Goal: Information Seeking & Learning: Learn about a topic

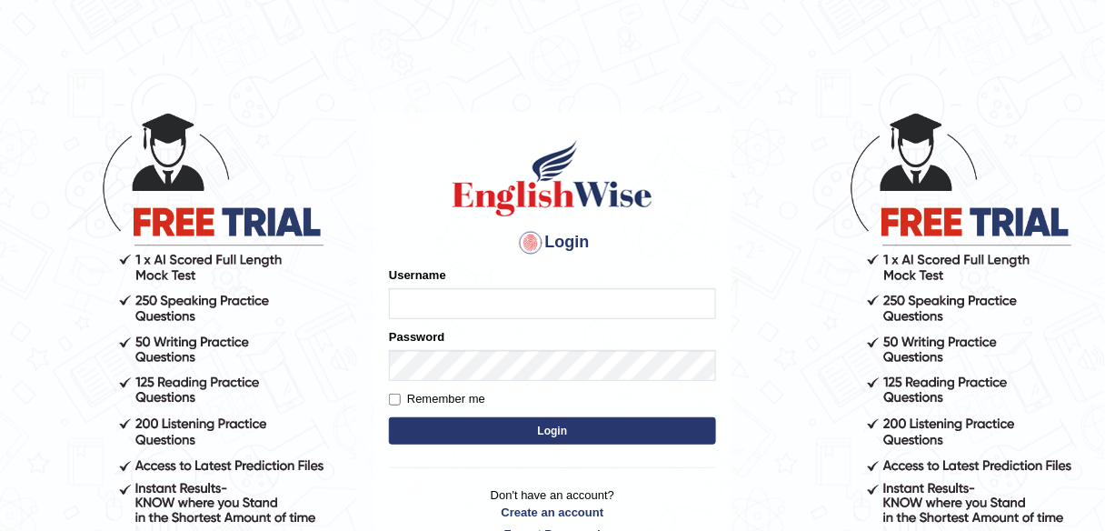
type input "Chefgokul"
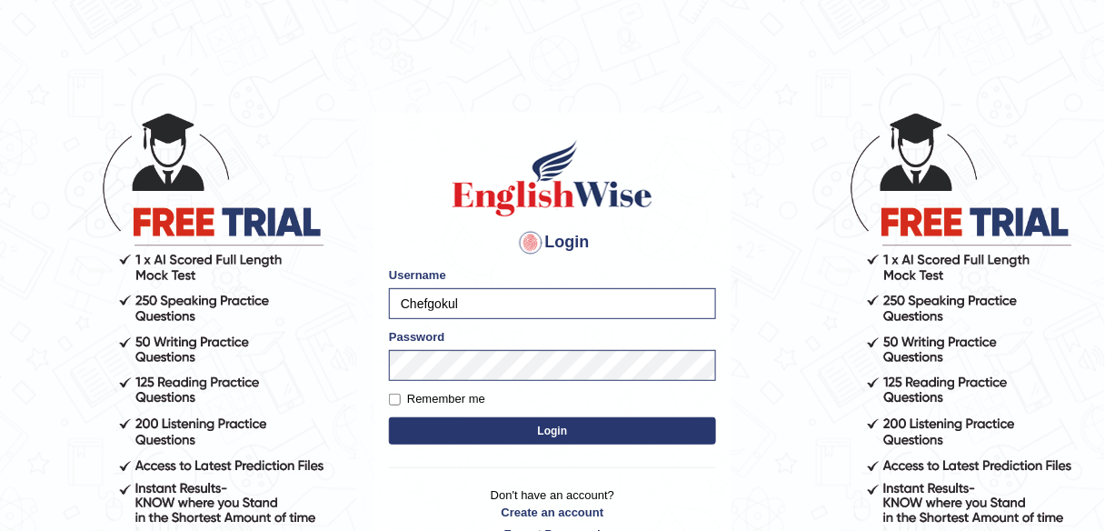
click at [470, 428] on button "Login" at bounding box center [552, 430] width 327 height 27
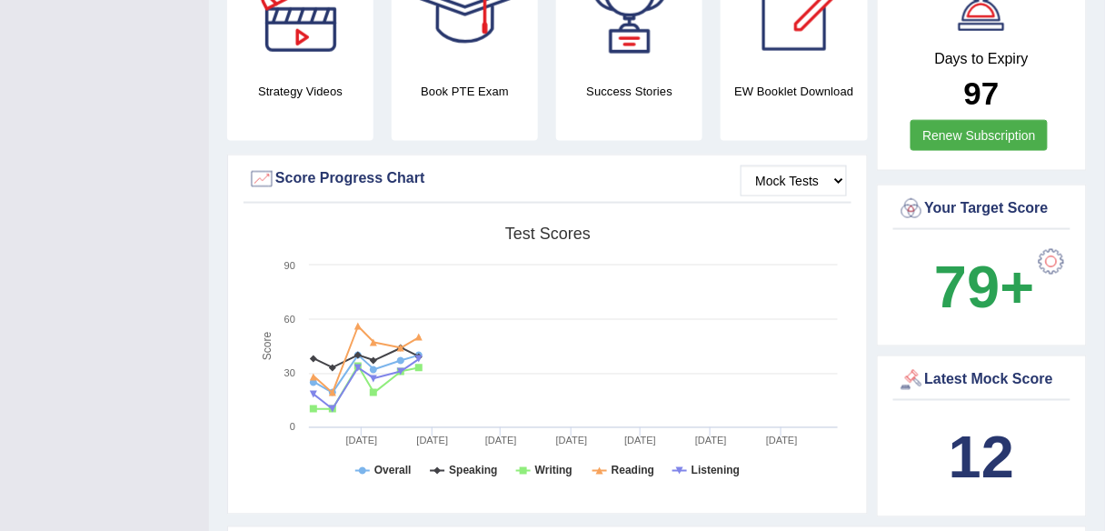
scroll to position [727, 0]
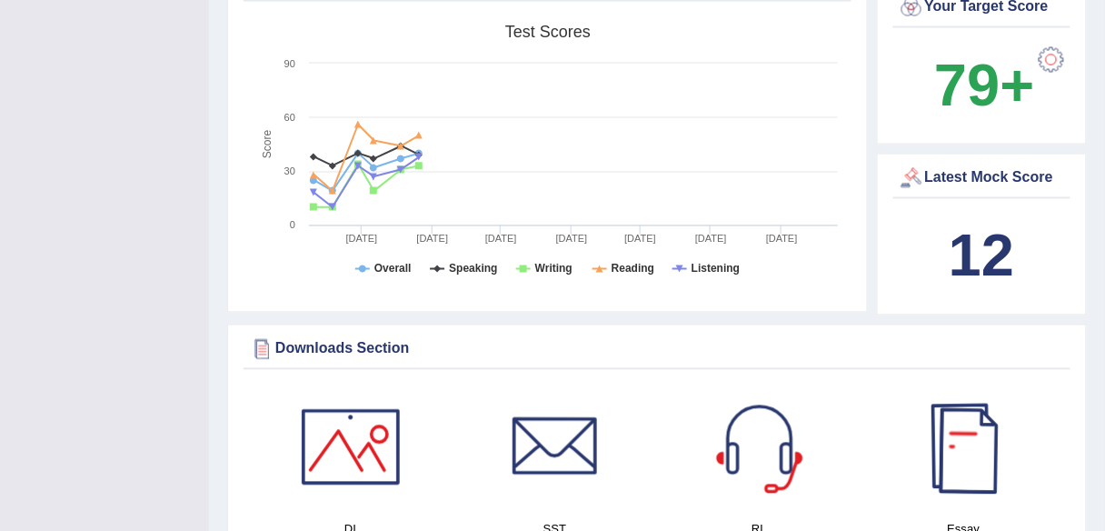
click at [975, 256] on b "12" at bounding box center [981, 256] width 65 height 66
drag, startPoint x: 994, startPoint y: 247, endPoint x: 968, endPoint y: 230, distance: 30.8
click at [992, 247] on b "12" at bounding box center [981, 256] width 65 height 66
click at [934, 165] on div "Latest Mock Score" at bounding box center [982, 178] width 169 height 27
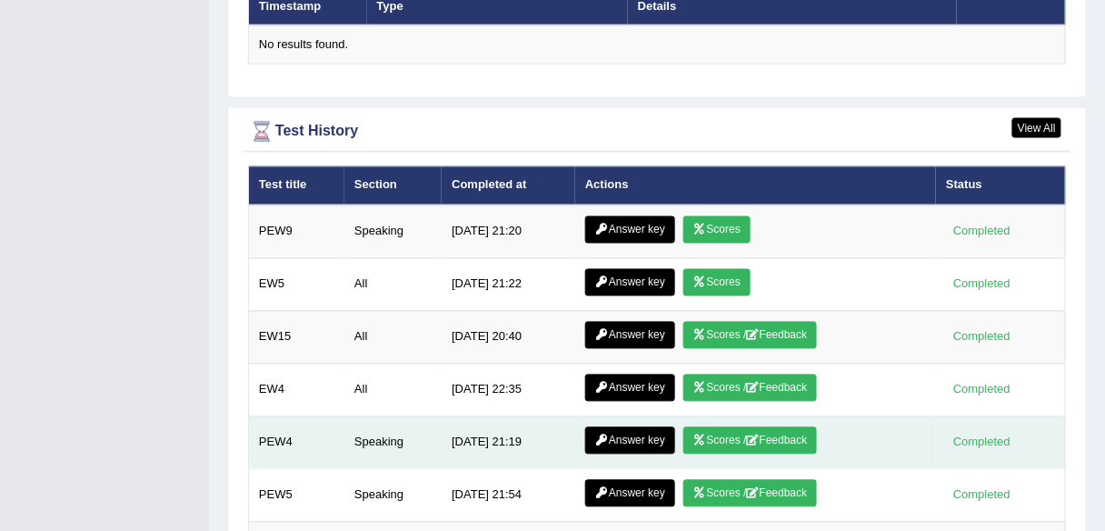
scroll to position [2427, 0]
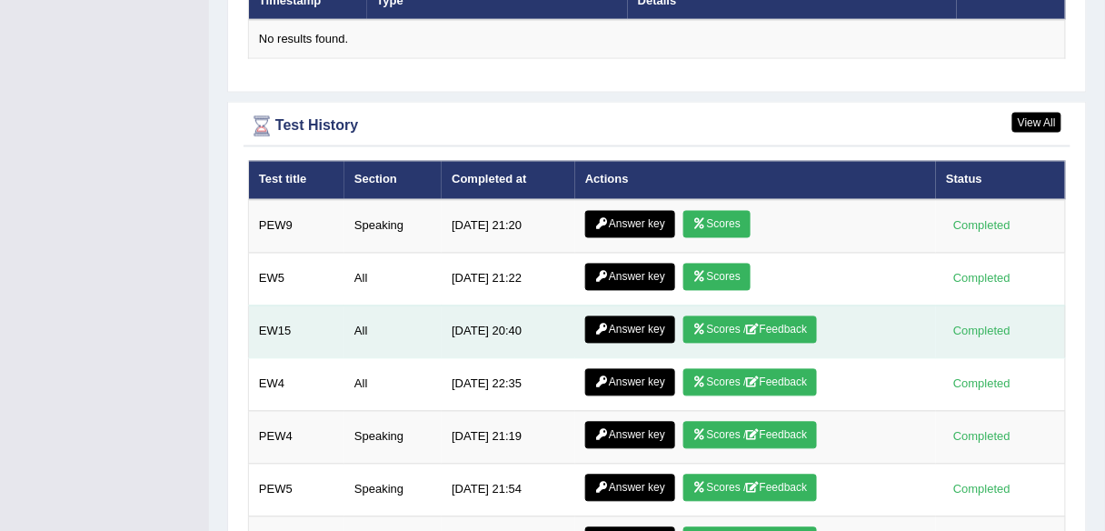
click at [585, 316] on link "Answer key" at bounding box center [630, 329] width 90 height 27
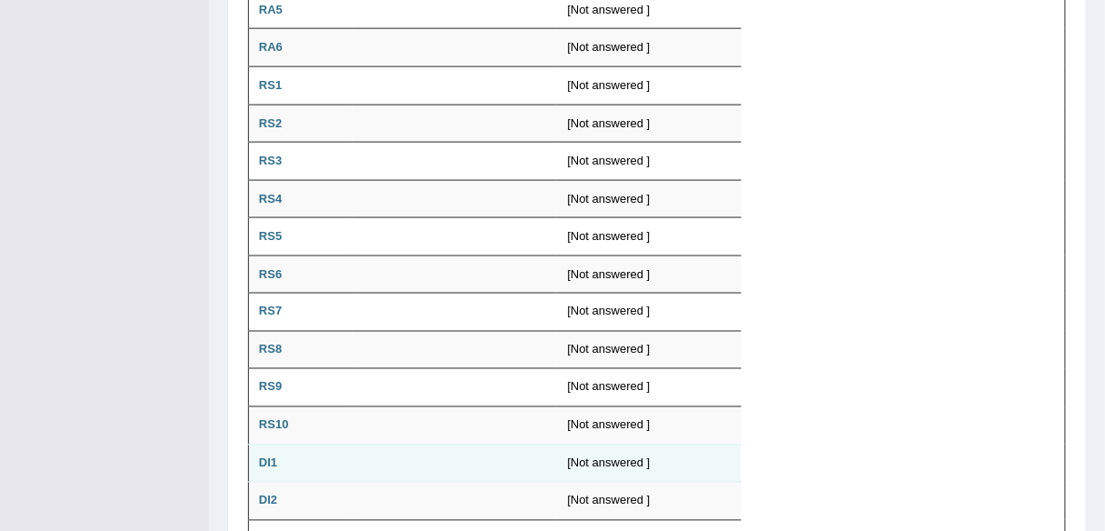
scroll to position [364, 0]
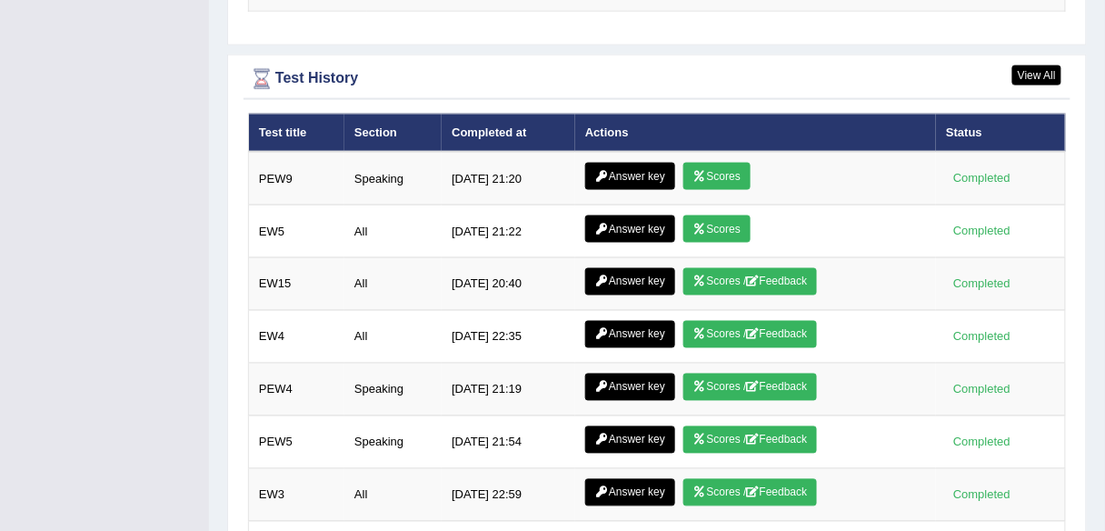
scroll to position [2312, 0]
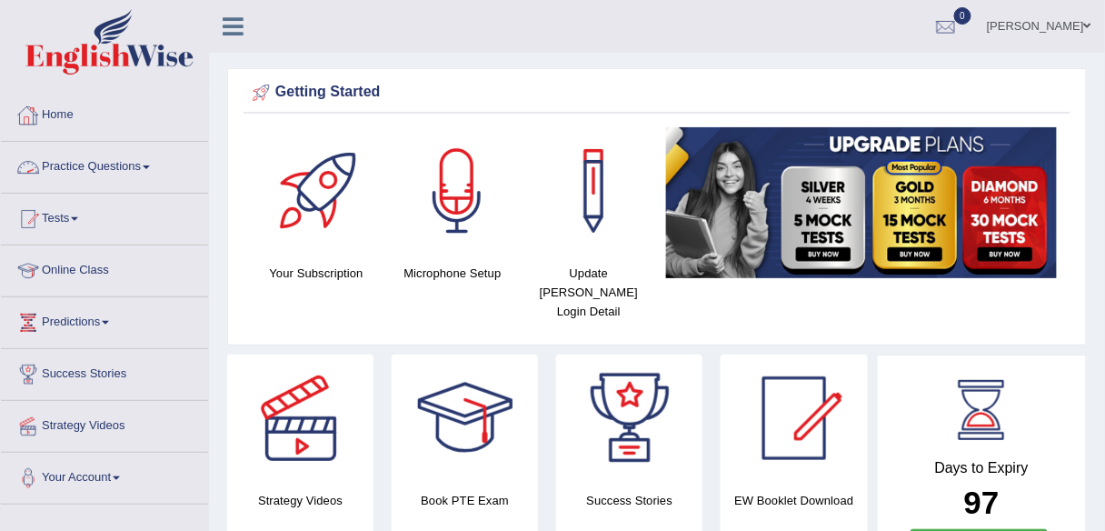
click at [51, 164] on link "Practice Questions" at bounding box center [104, 164] width 207 height 45
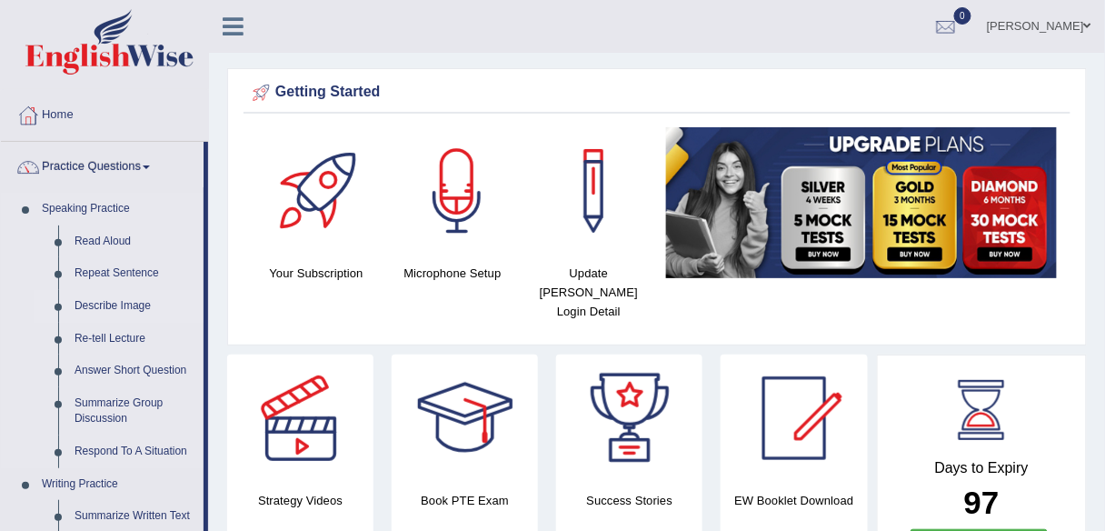
click at [113, 303] on link "Describe Image" at bounding box center [134, 306] width 137 height 33
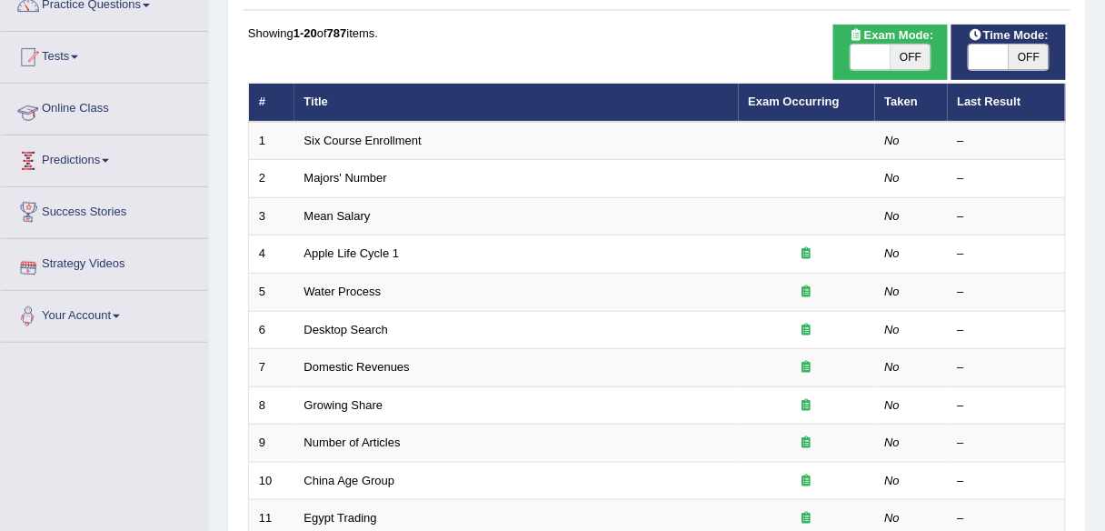
scroll to position [73, 0]
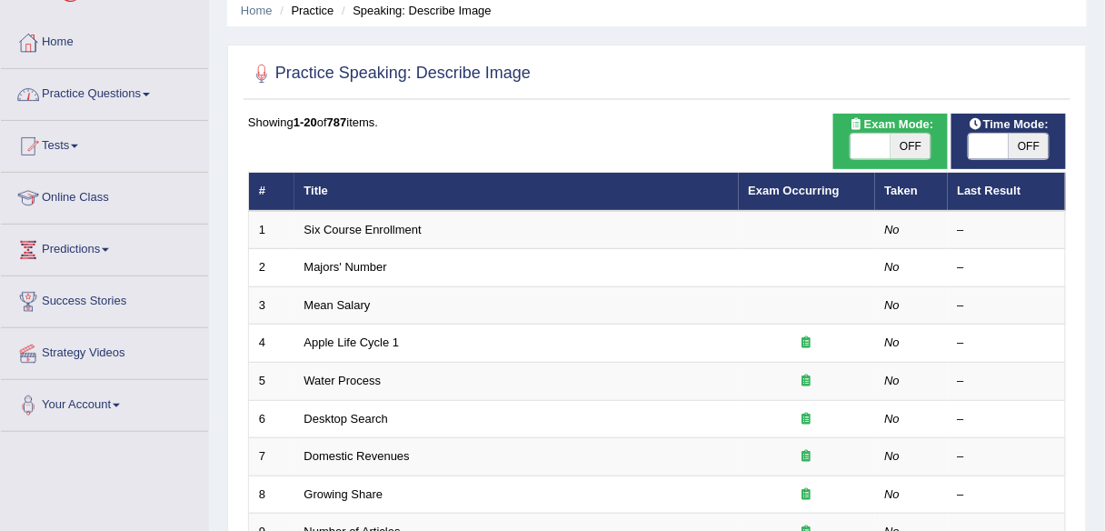
click at [82, 99] on link "Practice Questions" at bounding box center [104, 91] width 207 height 45
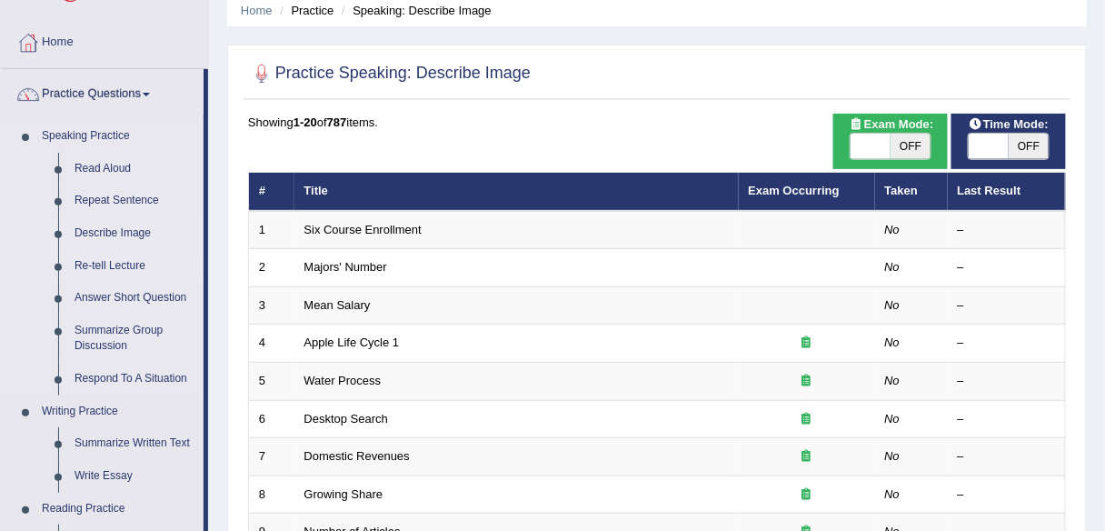
click at [85, 264] on link "Re-tell Lecture" at bounding box center [134, 266] width 137 height 33
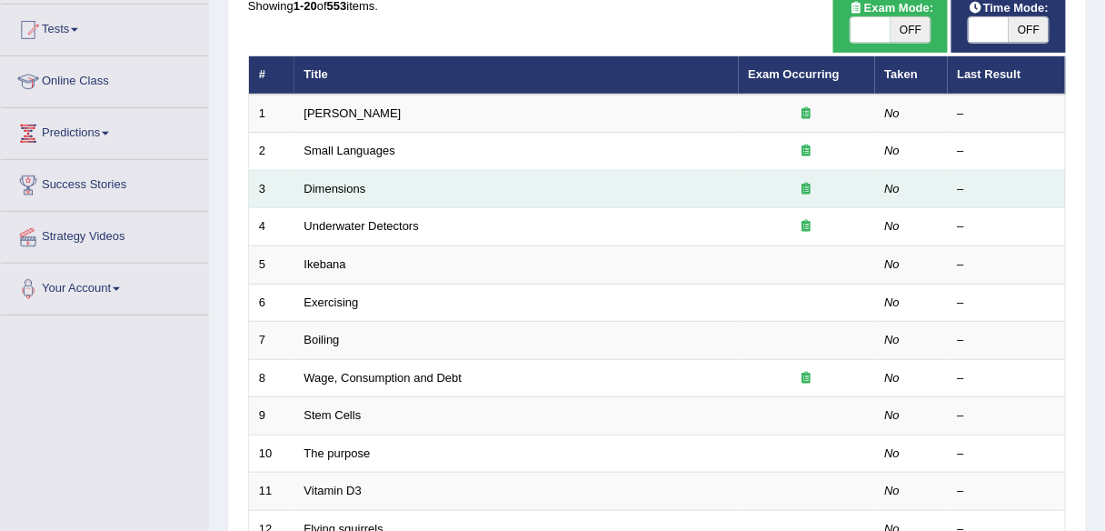
scroll to position [218, 0]
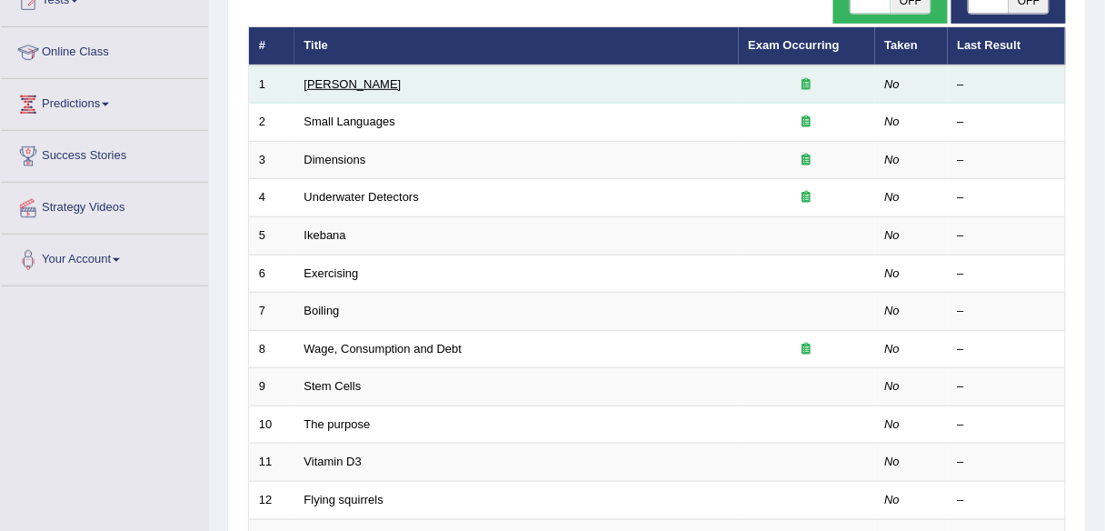
click at [341, 85] on link "[PERSON_NAME]" at bounding box center [353, 84] width 97 height 14
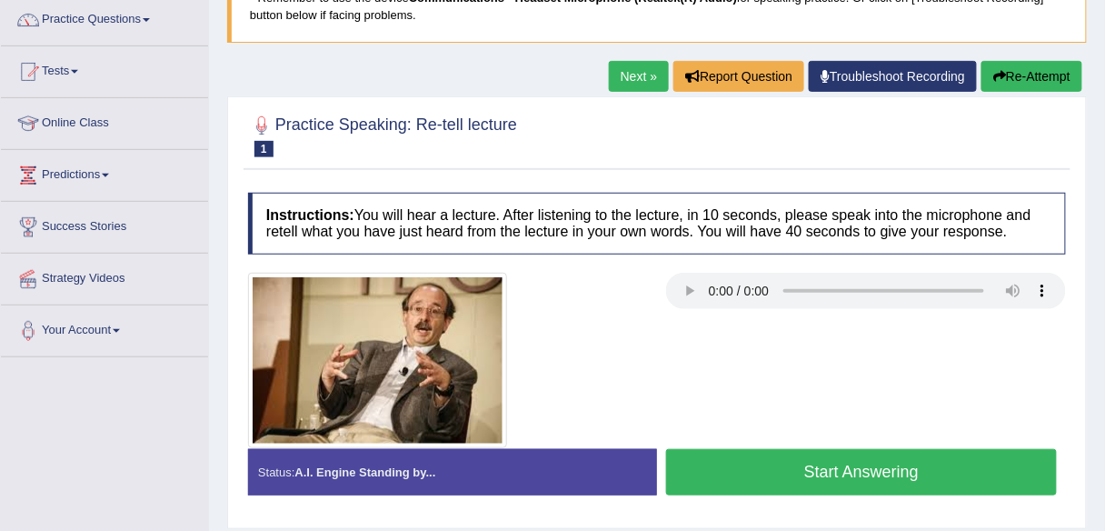
scroll to position [145, 0]
